Goal: Task Accomplishment & Management: Use online tool/utility

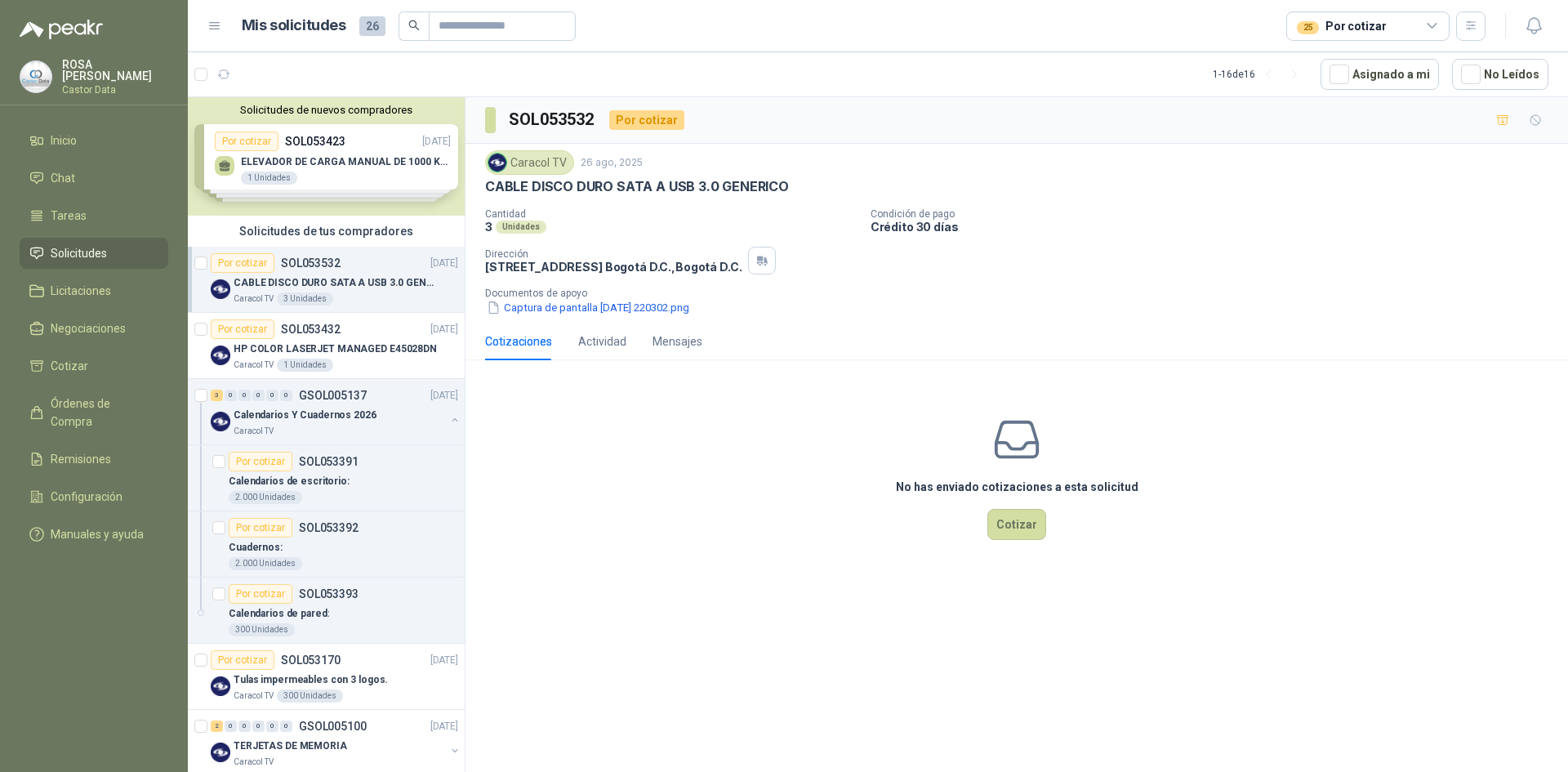
click at [1437, 27] on icon at bounding box center [1432, 26] width 15 height 15
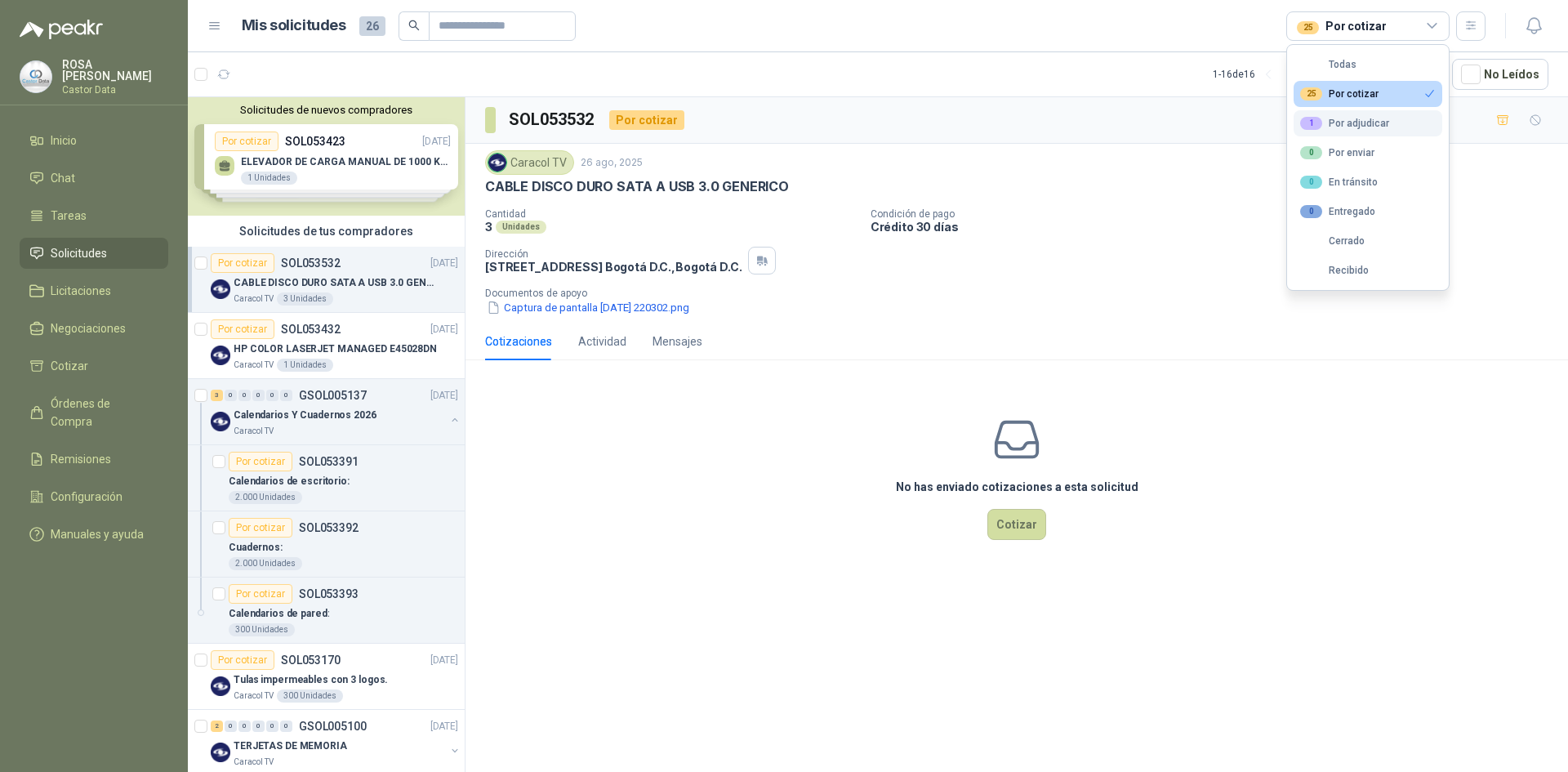
click at [1345, 115] on button "1 Por adjudicar" at bounding box center [1367, 123] width 148 height 27
click at [1380, 89] on button "25 Por cotizar" at bounding box center [1367, 93] width 148 height 27
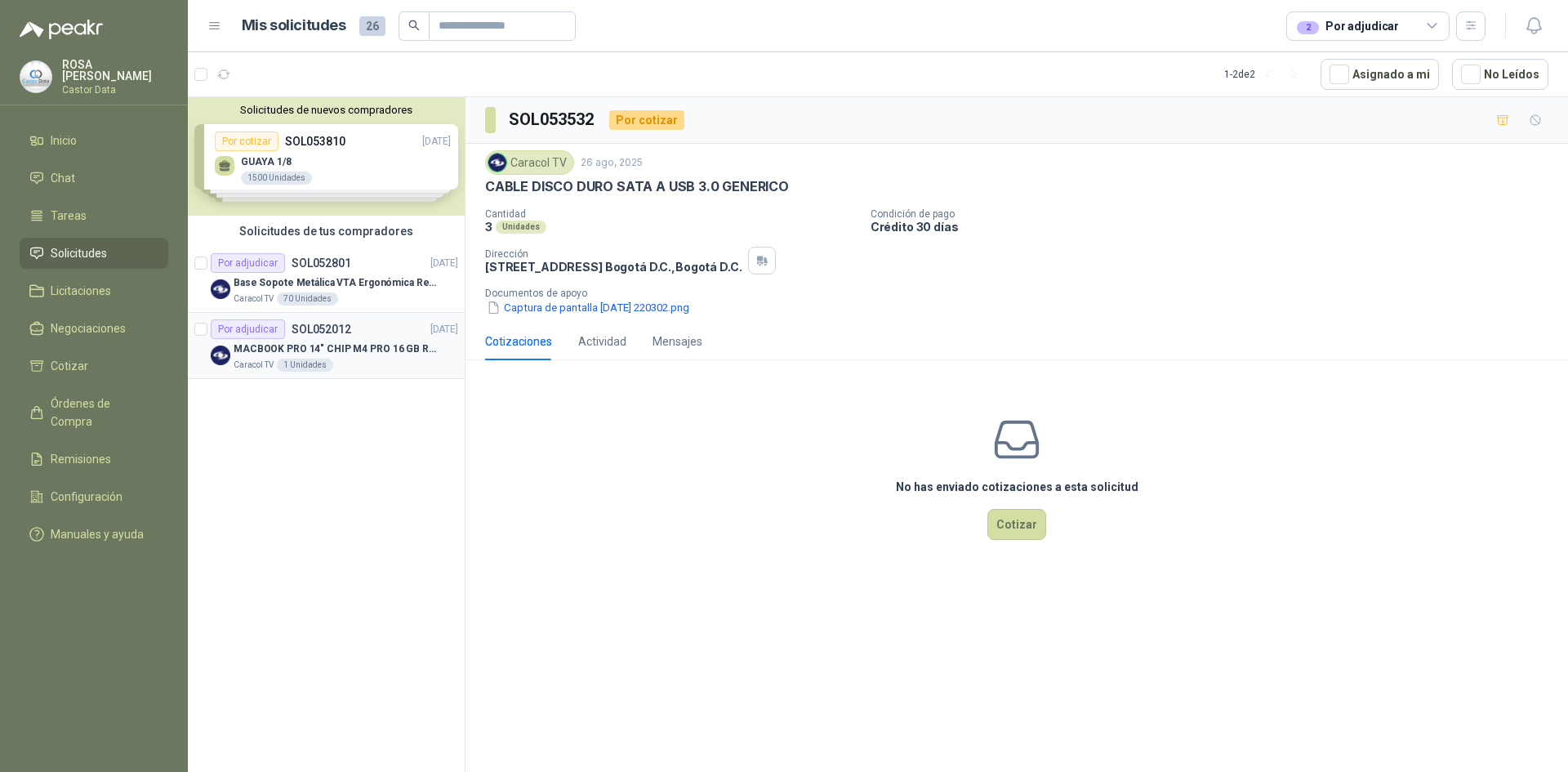
click at [337, 350] on p "MACBOOK PRO 14" CHIP M4 PRO 16 GB RAM 1TB" at bounding box center [335, 349] width 203 height 16
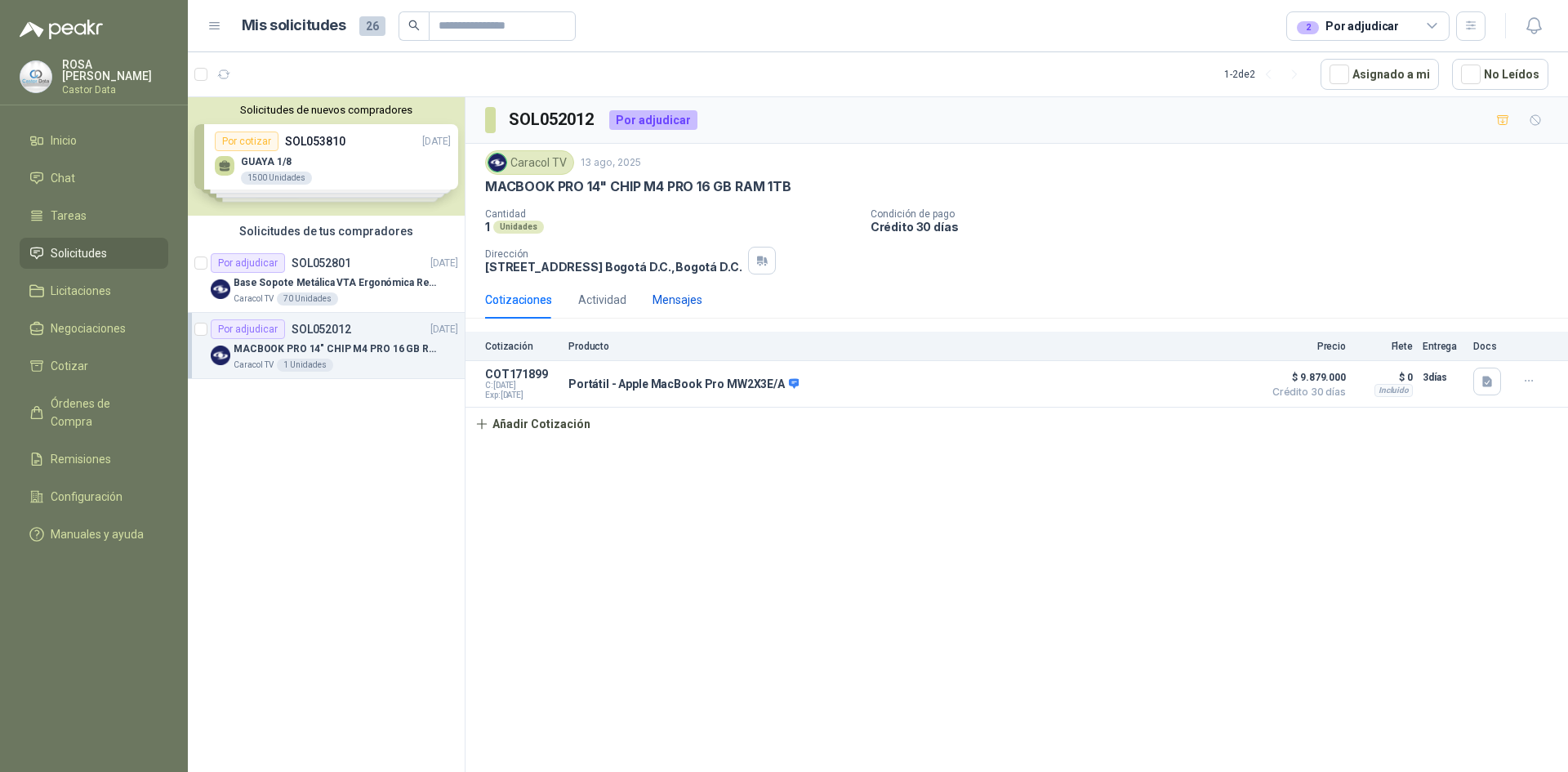
click at [688, 294] on div "Mensajes" at bounding box center [677, 300] width 50 height 18
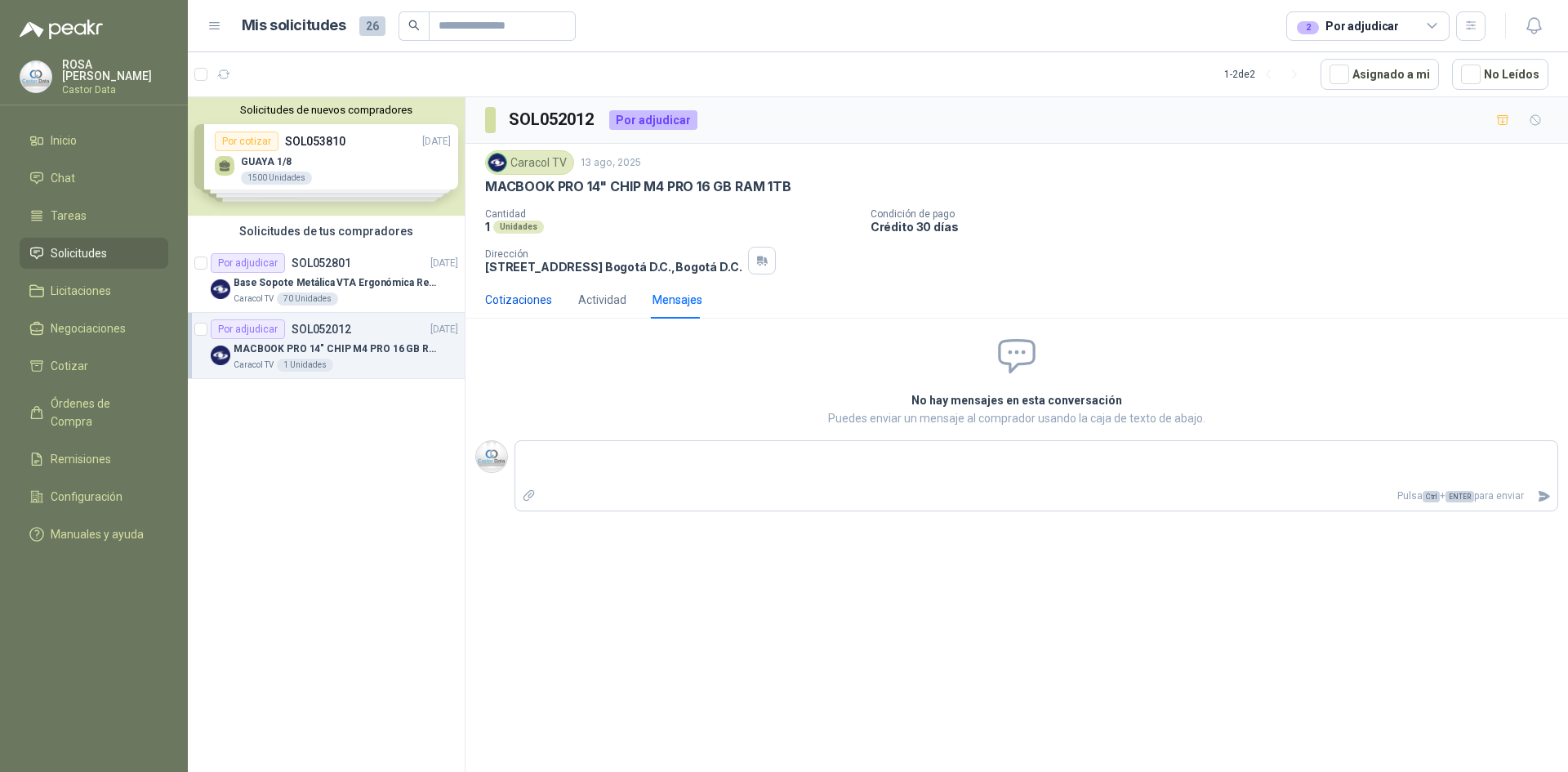
click at [517, 295] on div "Cotizaciones" at bounding box center [519, 300] width 67 height 18
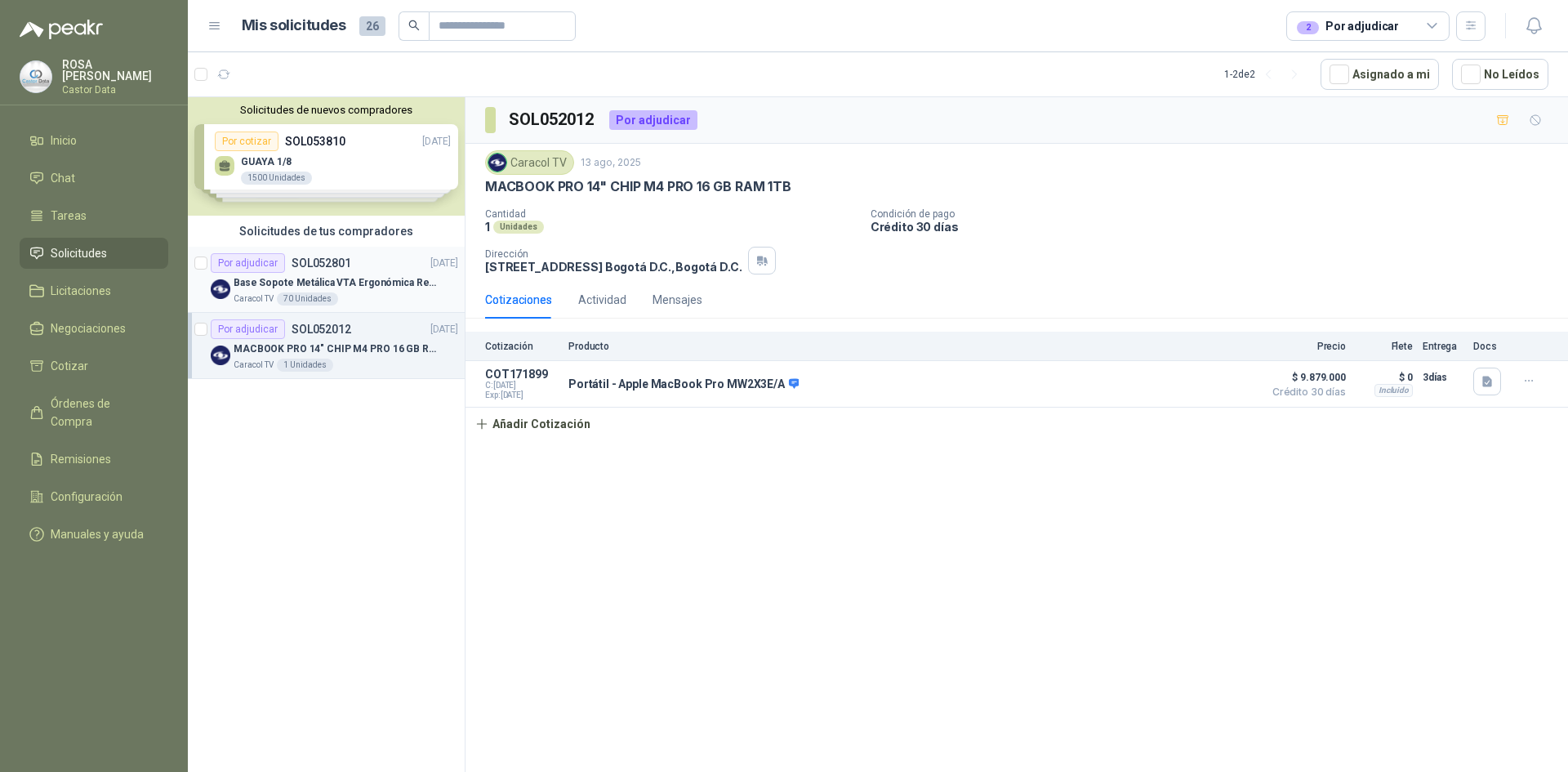
click at [300, 264] on p "SOL052801" at bounding box center [321, 264] width 60 height 12
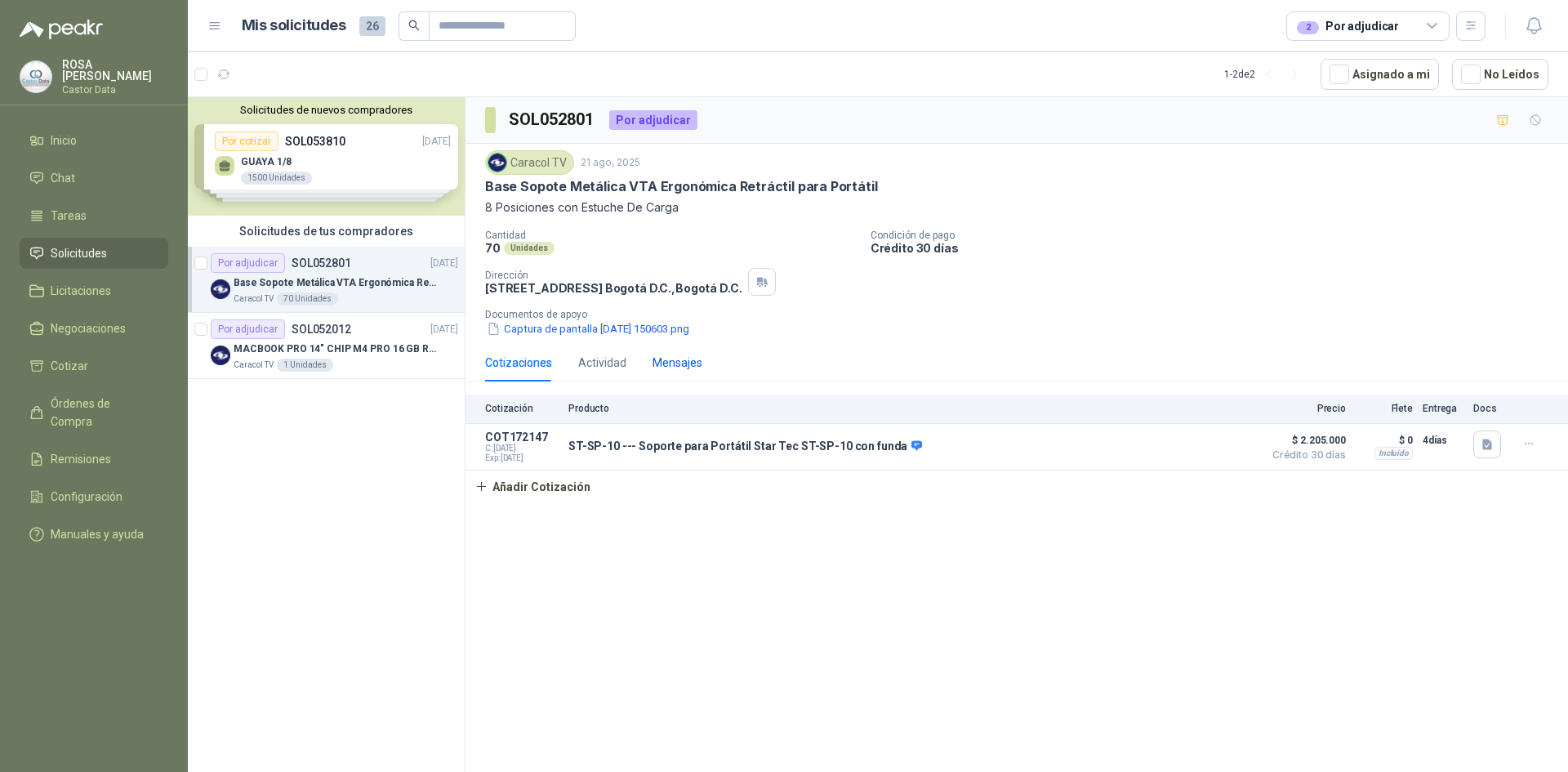
click at [693, 361] on div "Mensajes" at bounding box center [677, 363] width 50 height 18
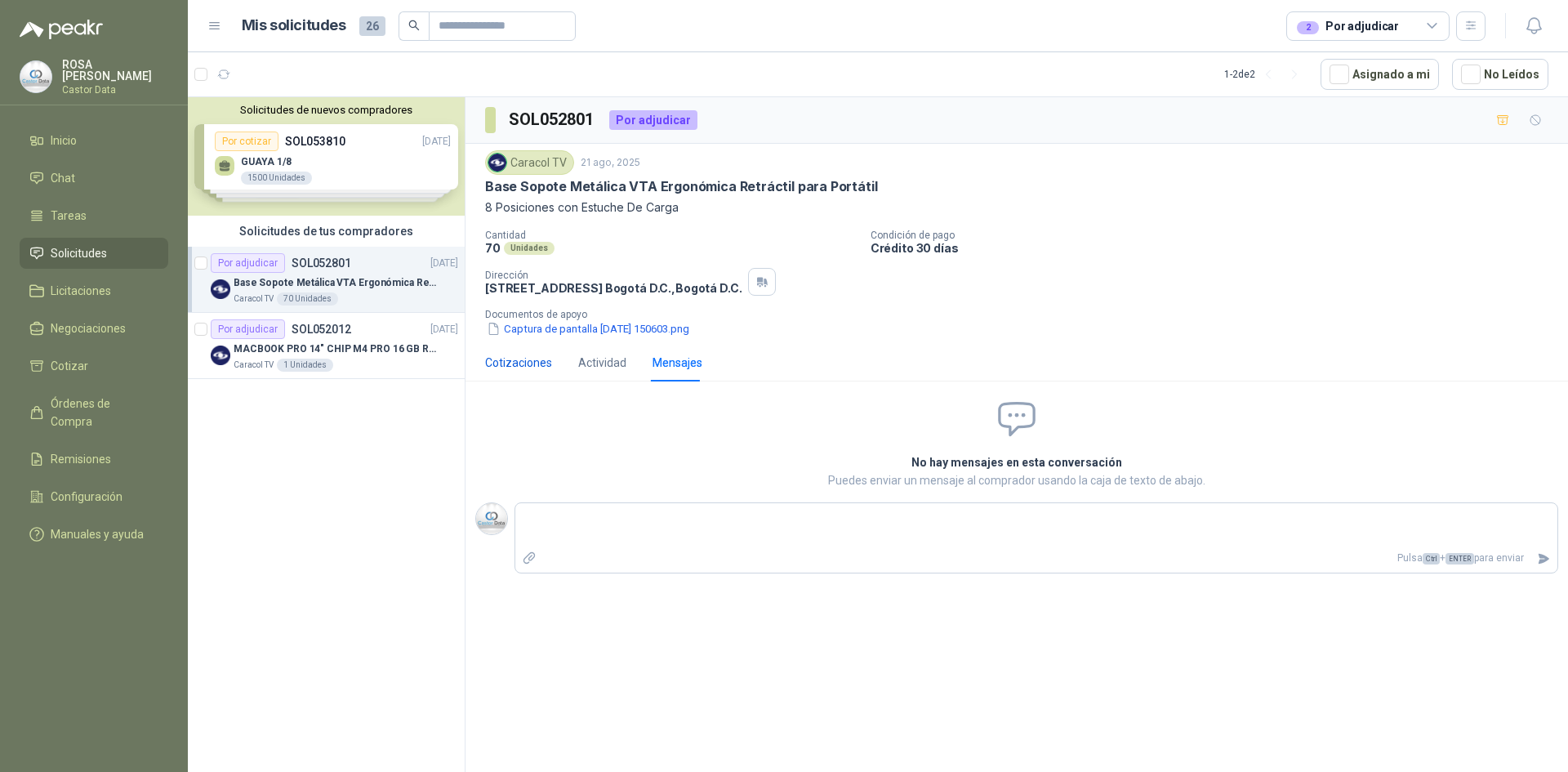
click at [504, 364] on div "Cotizaciones" at bounding box center [519, 363] width 67 height 18
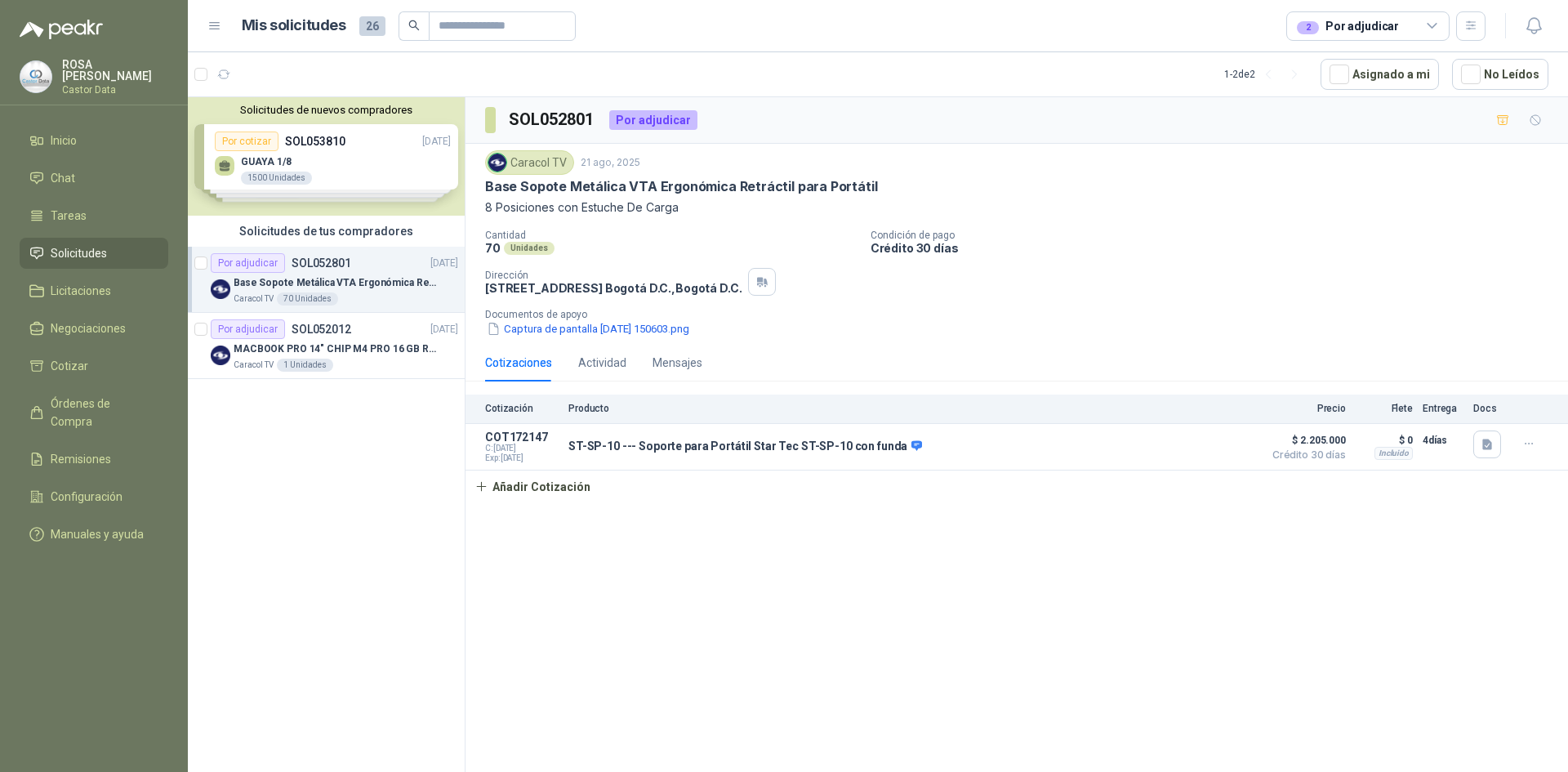
click at [1442, 32] on div "2 Por adjudicar" at bounding box center [1368, 27] width 163 height 30
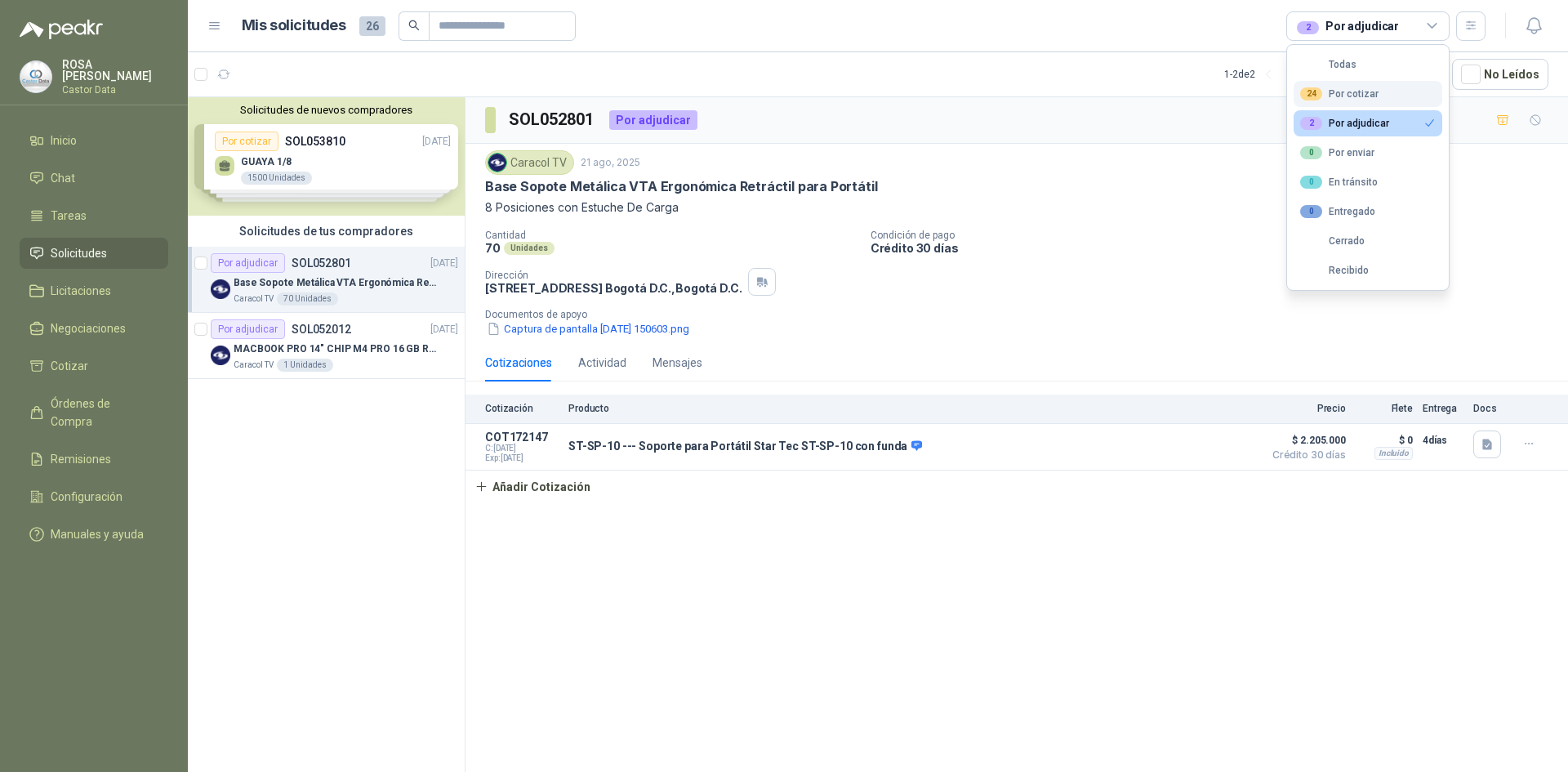
click at [1392, 94] on button "24 Por cotizar" at bounding box center [1367, 93] width 148 height 27
click at [1382, 119] on div "2 Por adjudicar" at bounding box center [1345, 123] width 89 height 13
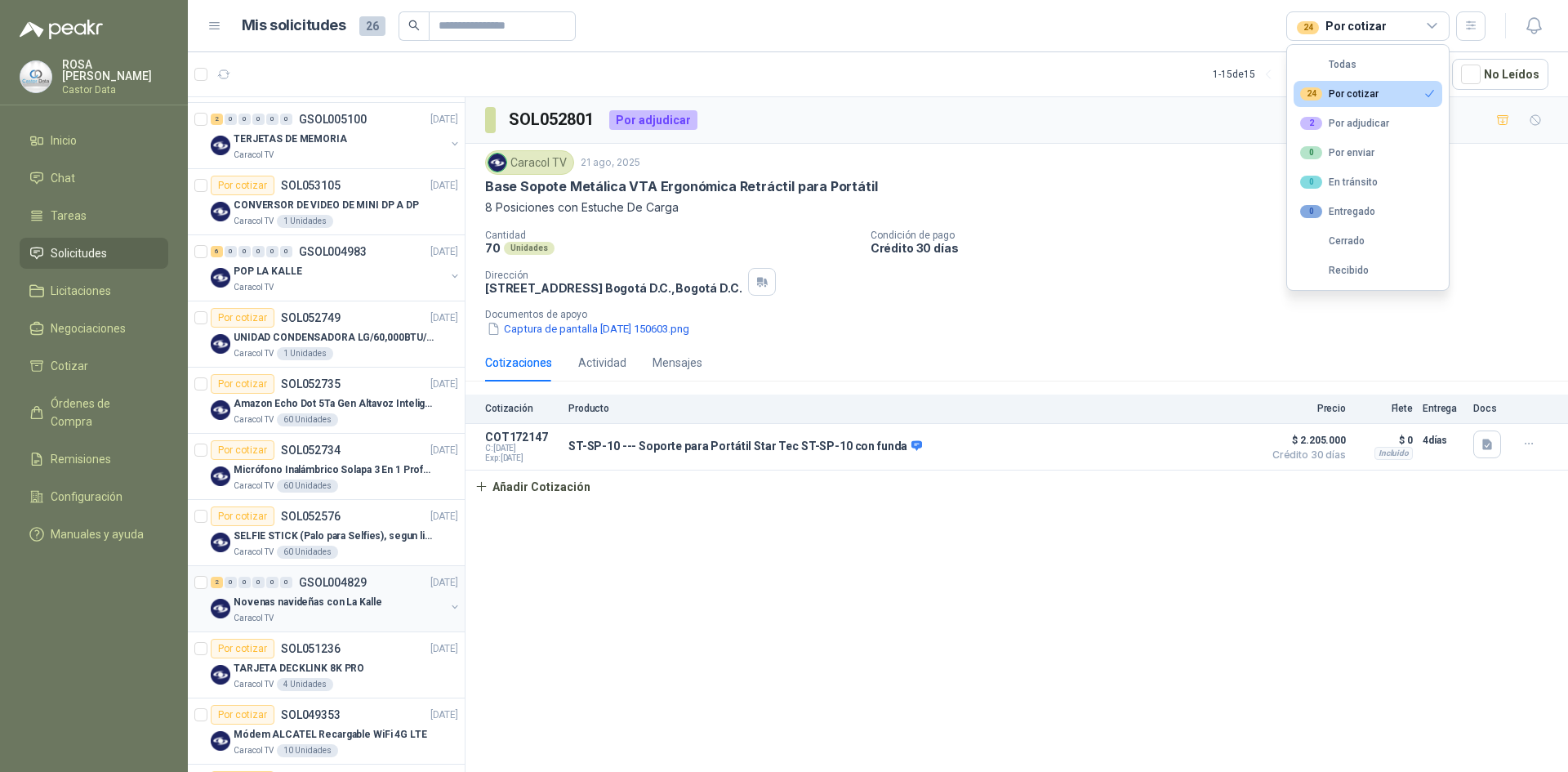
scroll to position [485, 0]
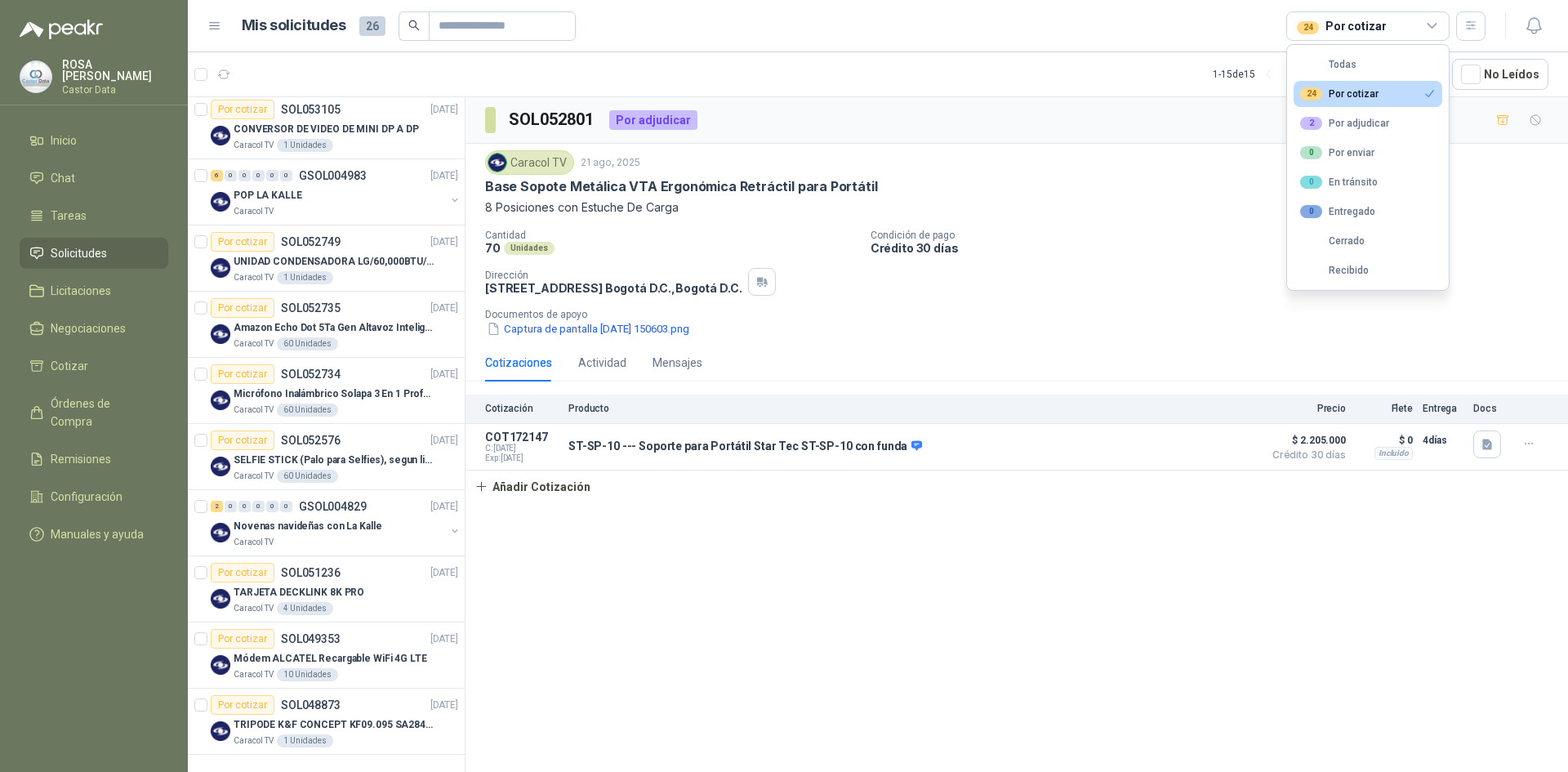
click at [1379, 98] on button "24 Por cotizar" at bounding box center [1367, 93] width 148 height 27
click at [1368, 89] on div "24 Por cotizar" at bounding box center [1340, 93] width 79 height 13
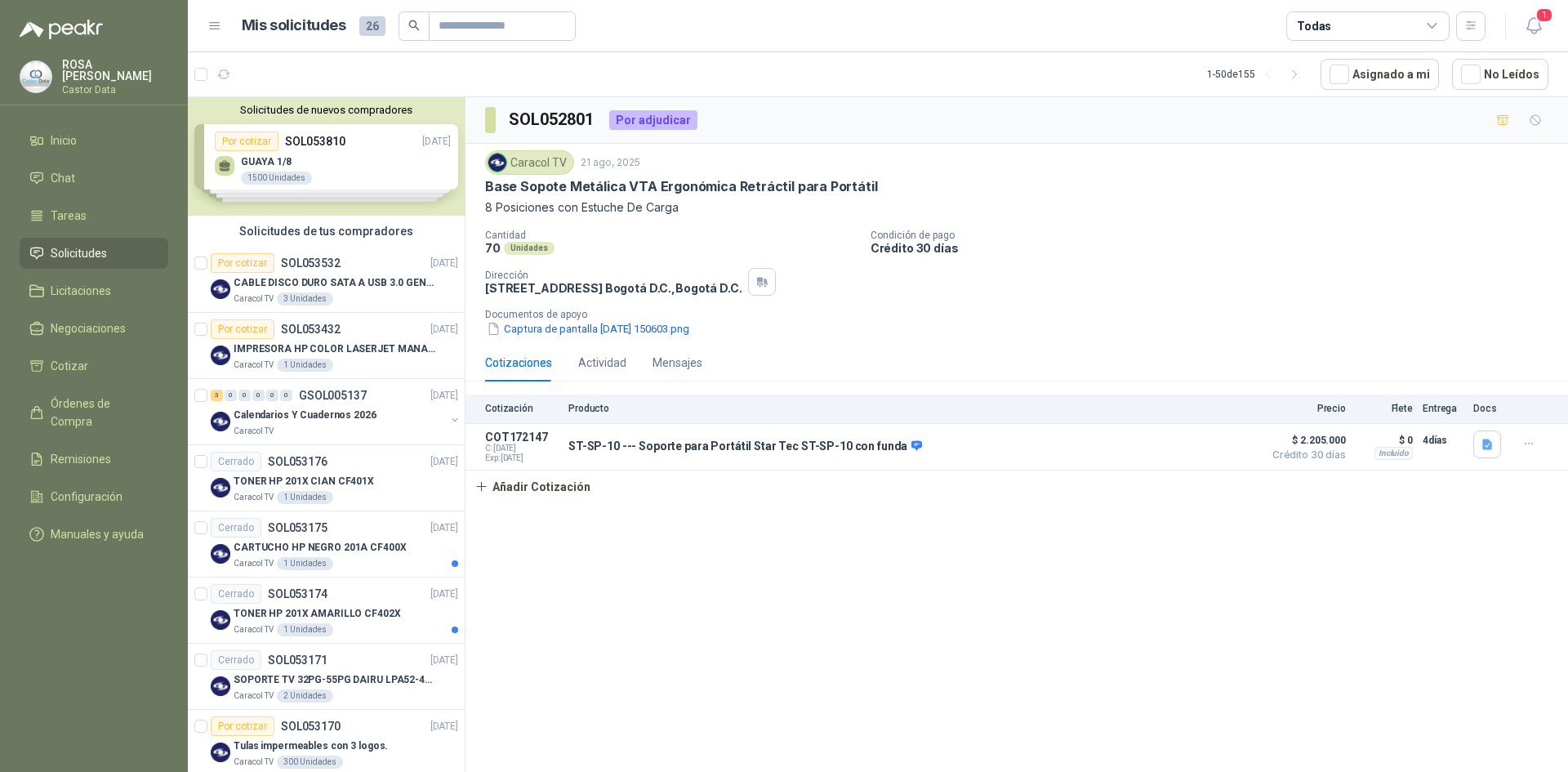
click at [1434, 29] on icon at bounding box center [1432, 26] width 15 height 15
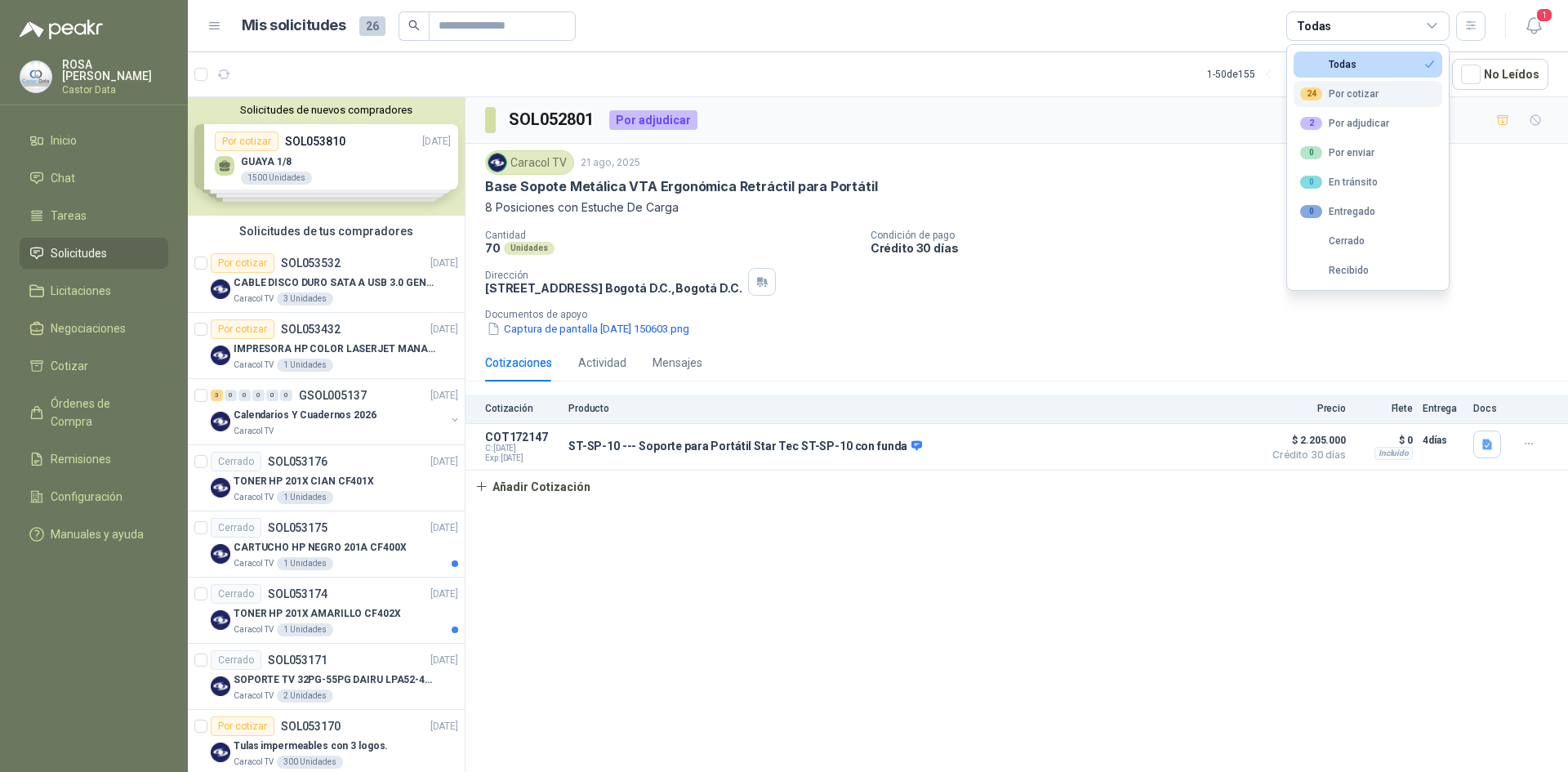
click at [1356, 93] on div "24 Por cotizar" at bounding box center [1340, 93] width 79 height 13
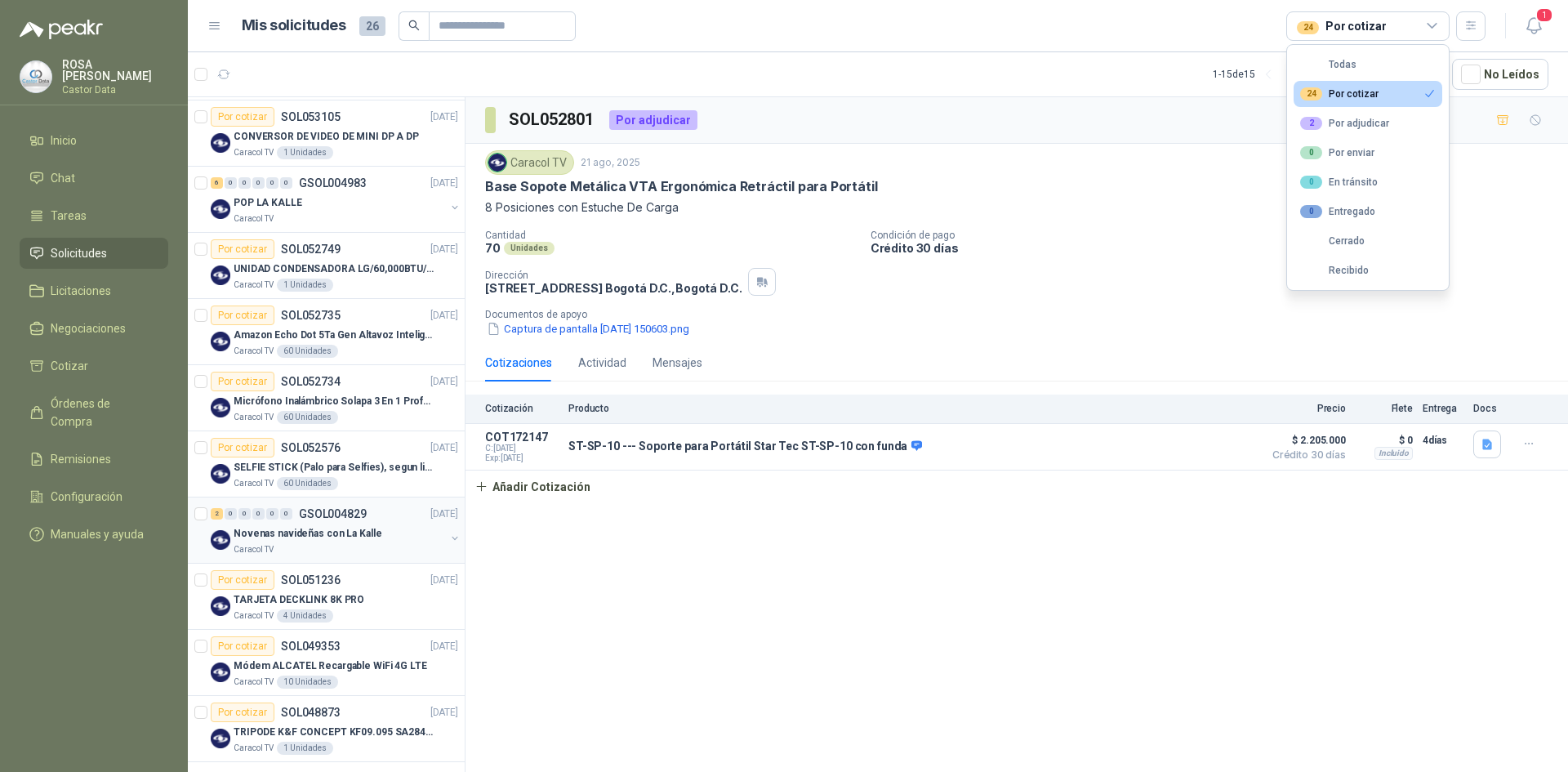
scroll to position [485, 0]
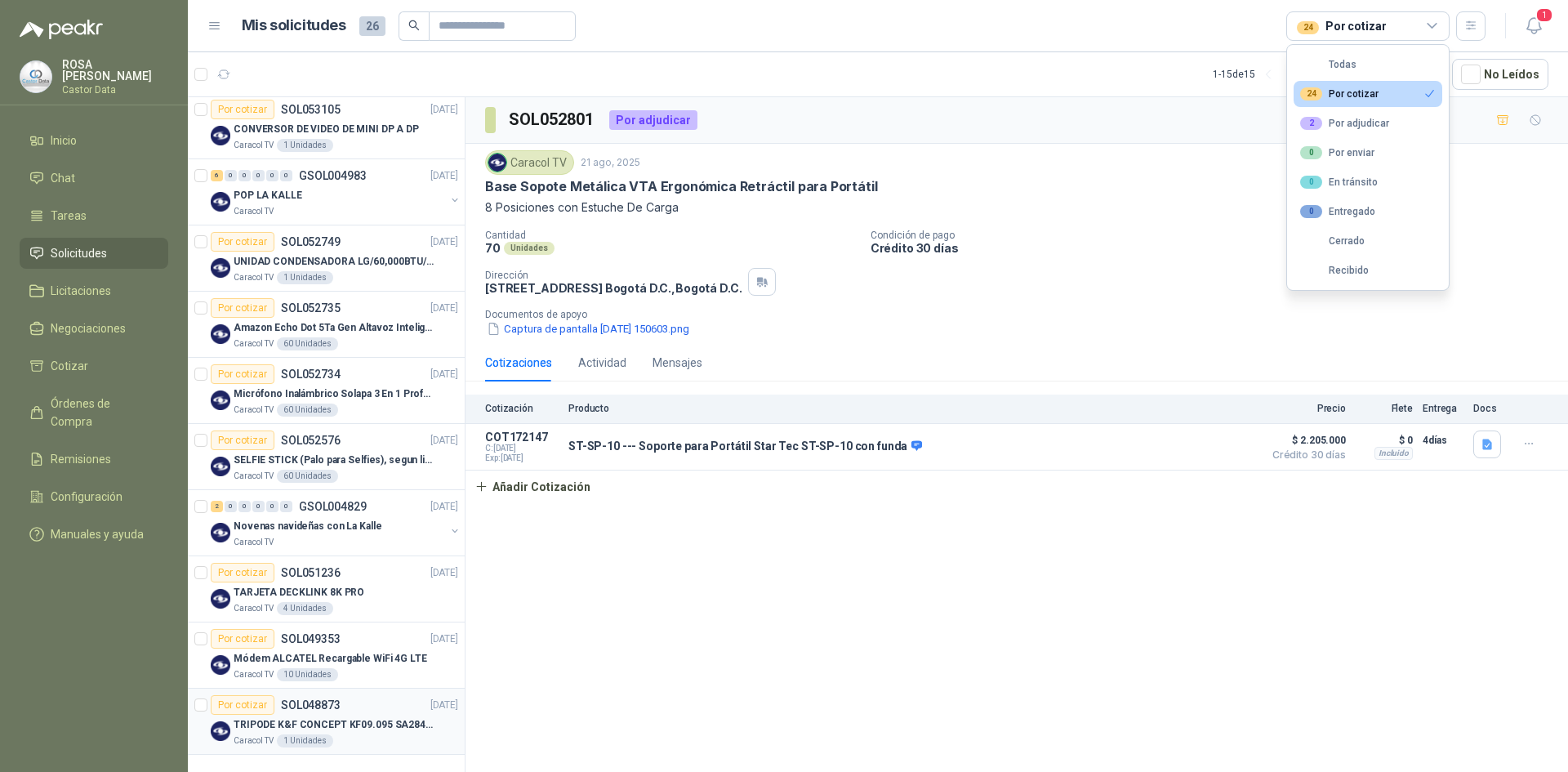
click at [344, 710] on div "Por cotizar SOL048873 [DATE]" at bounding box center [334, 705] width 248 height 20
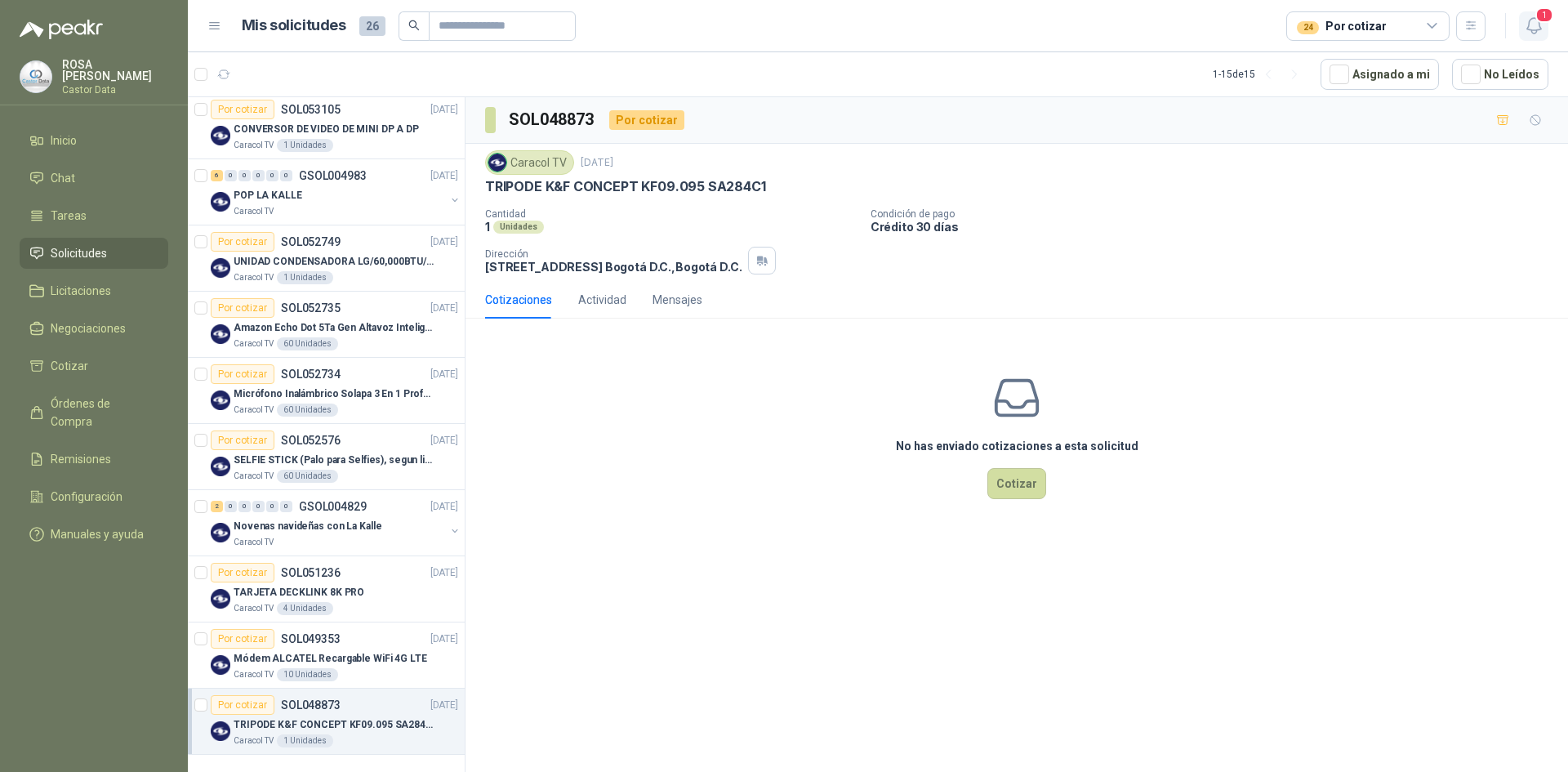
click at [1540, 26] on icon "button" at bounding box center [1534, 26] width 21 height 21
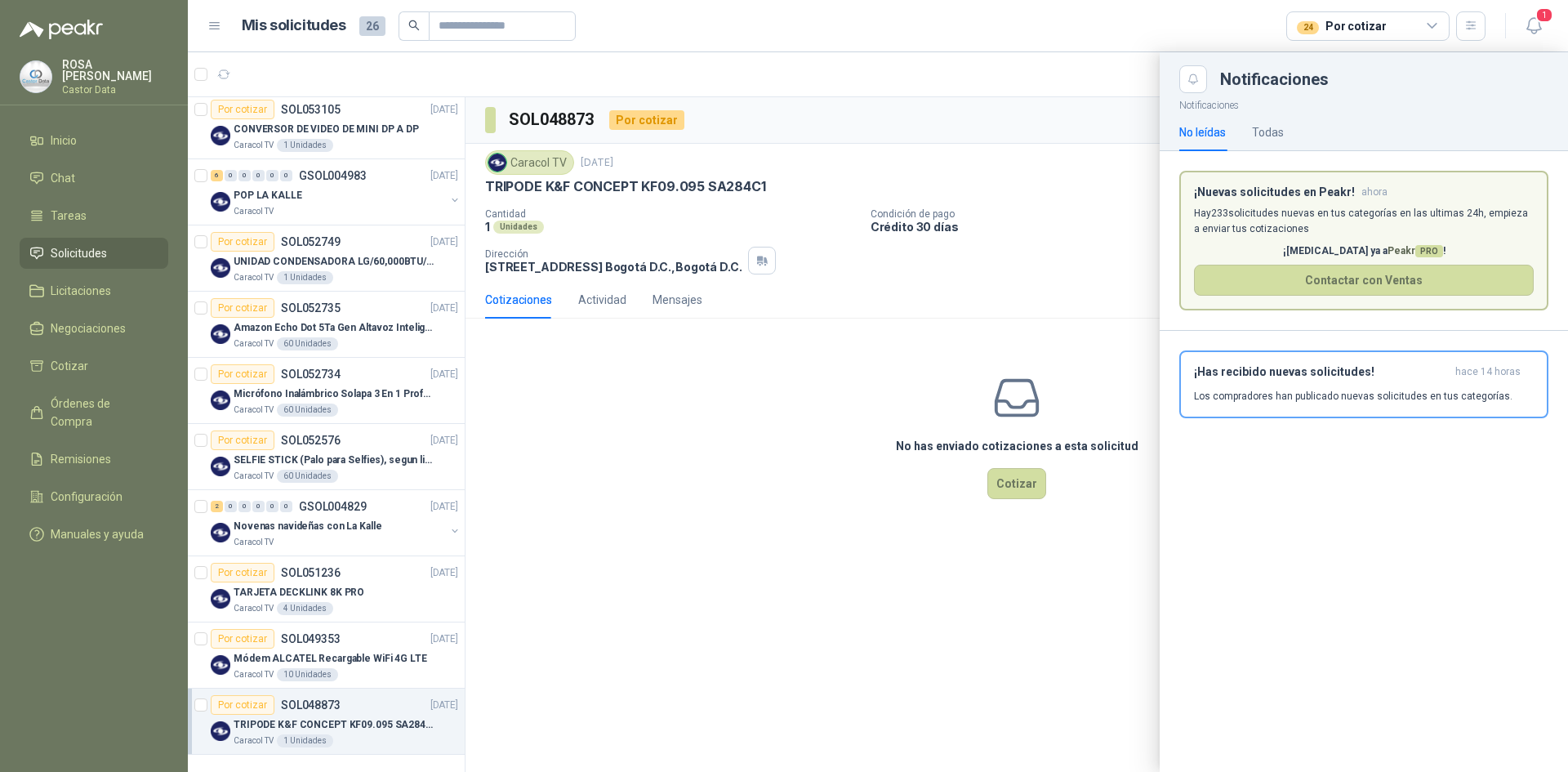
click at [1320, 389] on div "¡Has recibido nuevas solicitudes! hace 14 horas Los compradores han publicado n…" at bounding box center [1365, 384] width 340 height 38
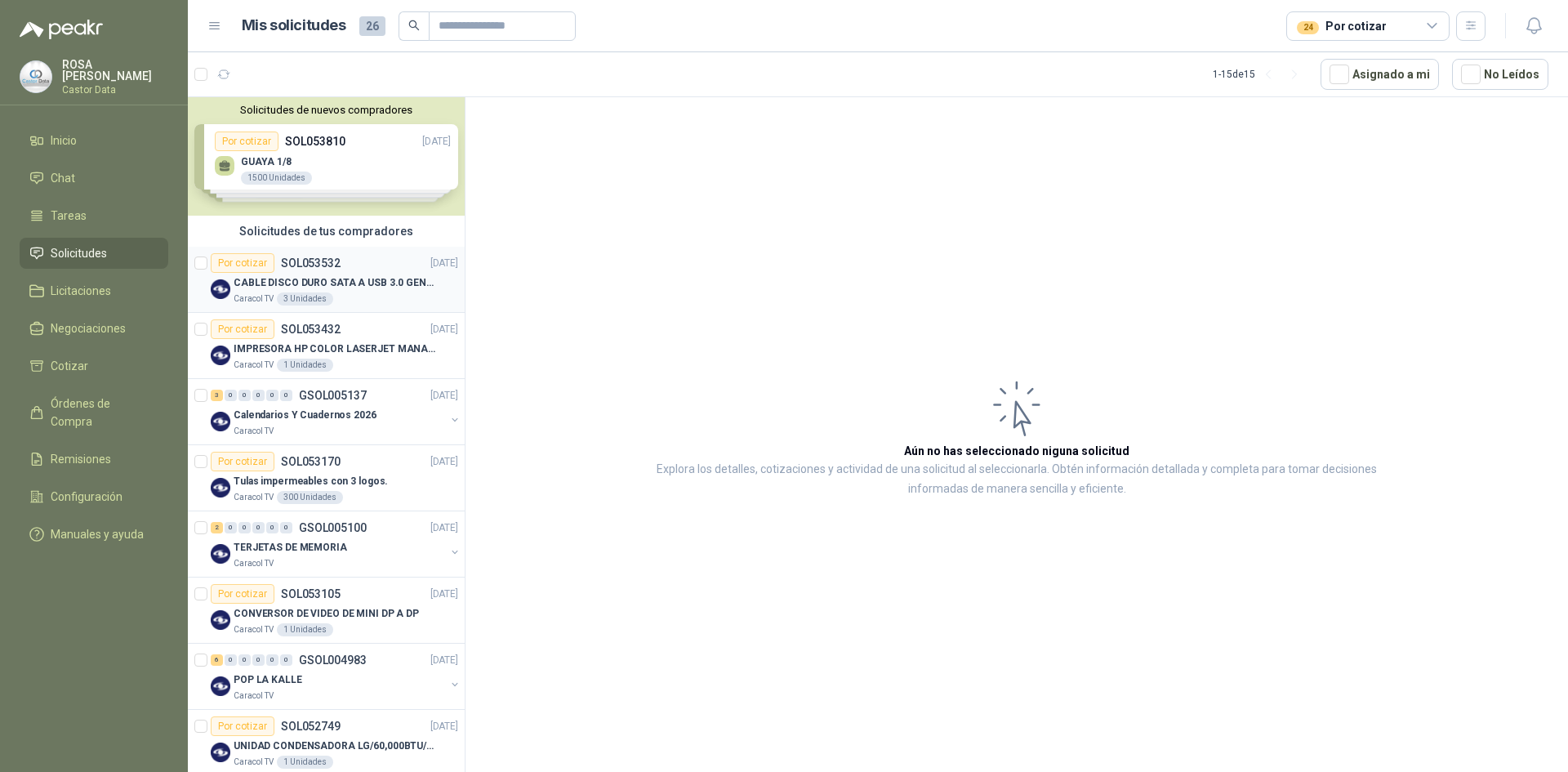
click at [338, 250] on article "Por cotizar SOL053532 [DATE] CABLE DISCO DURO SATA A USB 3.0 GENERICO Caracol T…" at bounding box center [326, 279] width 277 height 66
